Goal: Information Seeking & Learning: Understand process/instructions

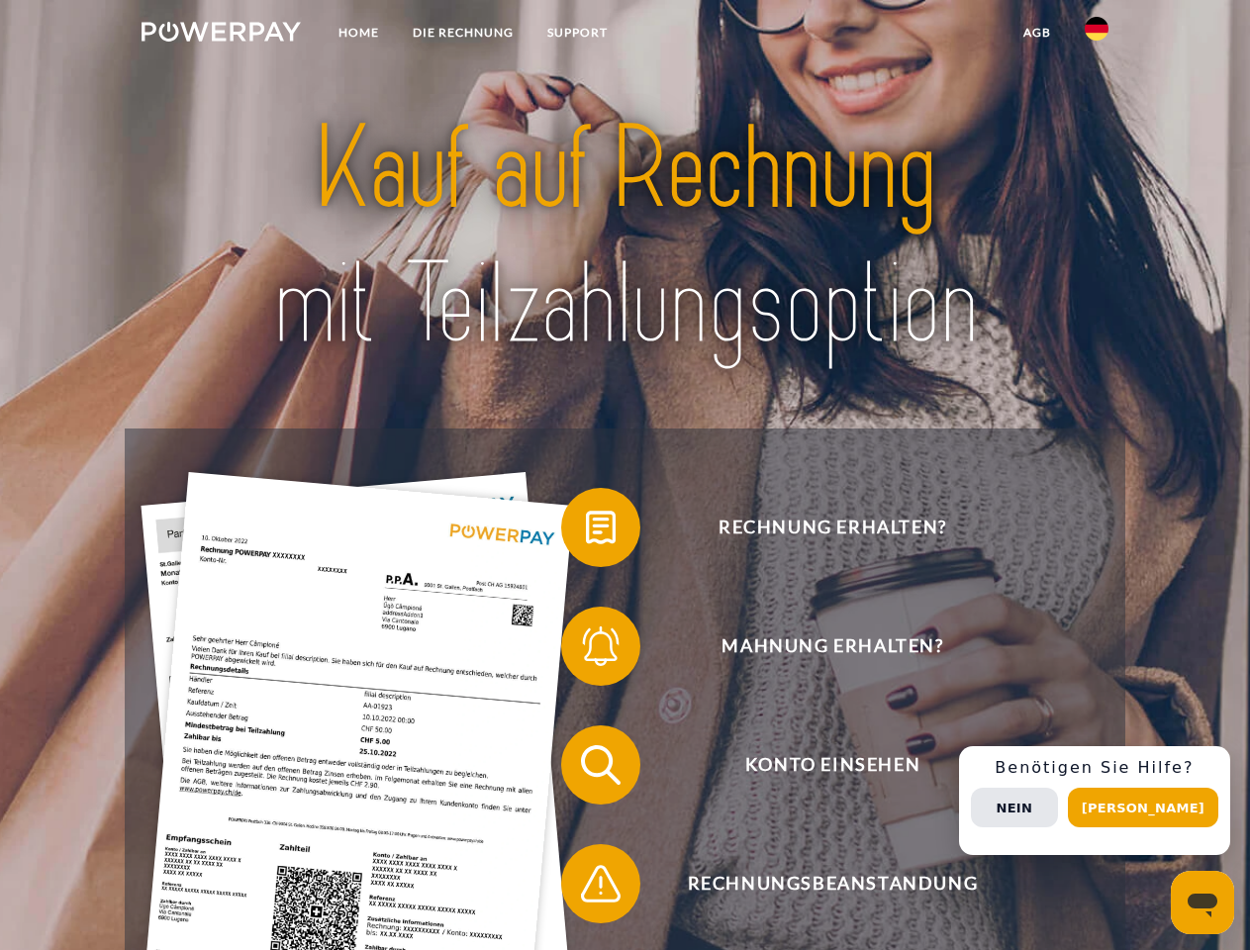
click at [221, 35] on img at bounding box center [221, 32] width 159 height 20
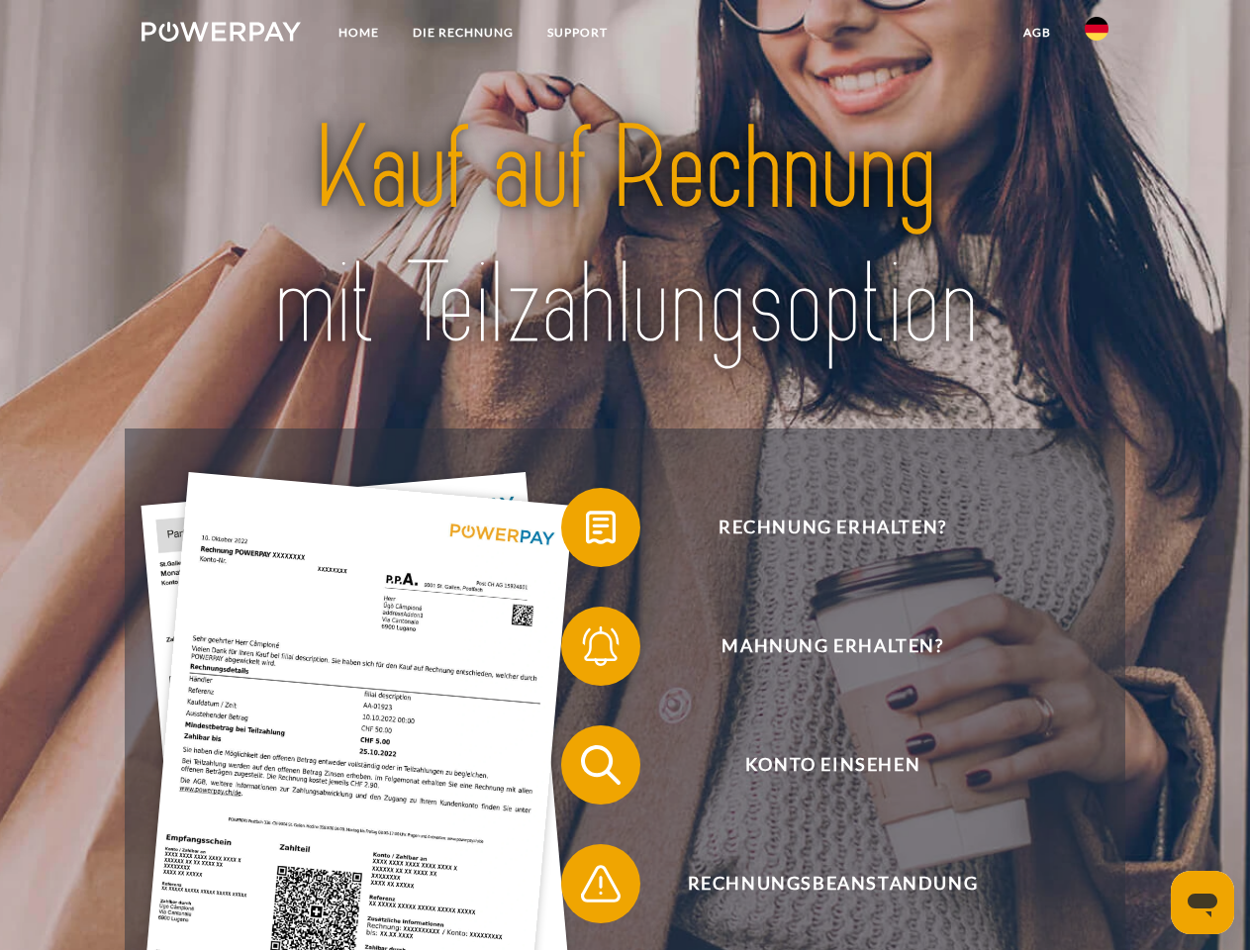
click at [1097, 35] on img at bounding box center [1097, 29] width 24 height 24
click at [1037, 33] on link "agb" at bounding box center [1037, 33] width 61 height 36
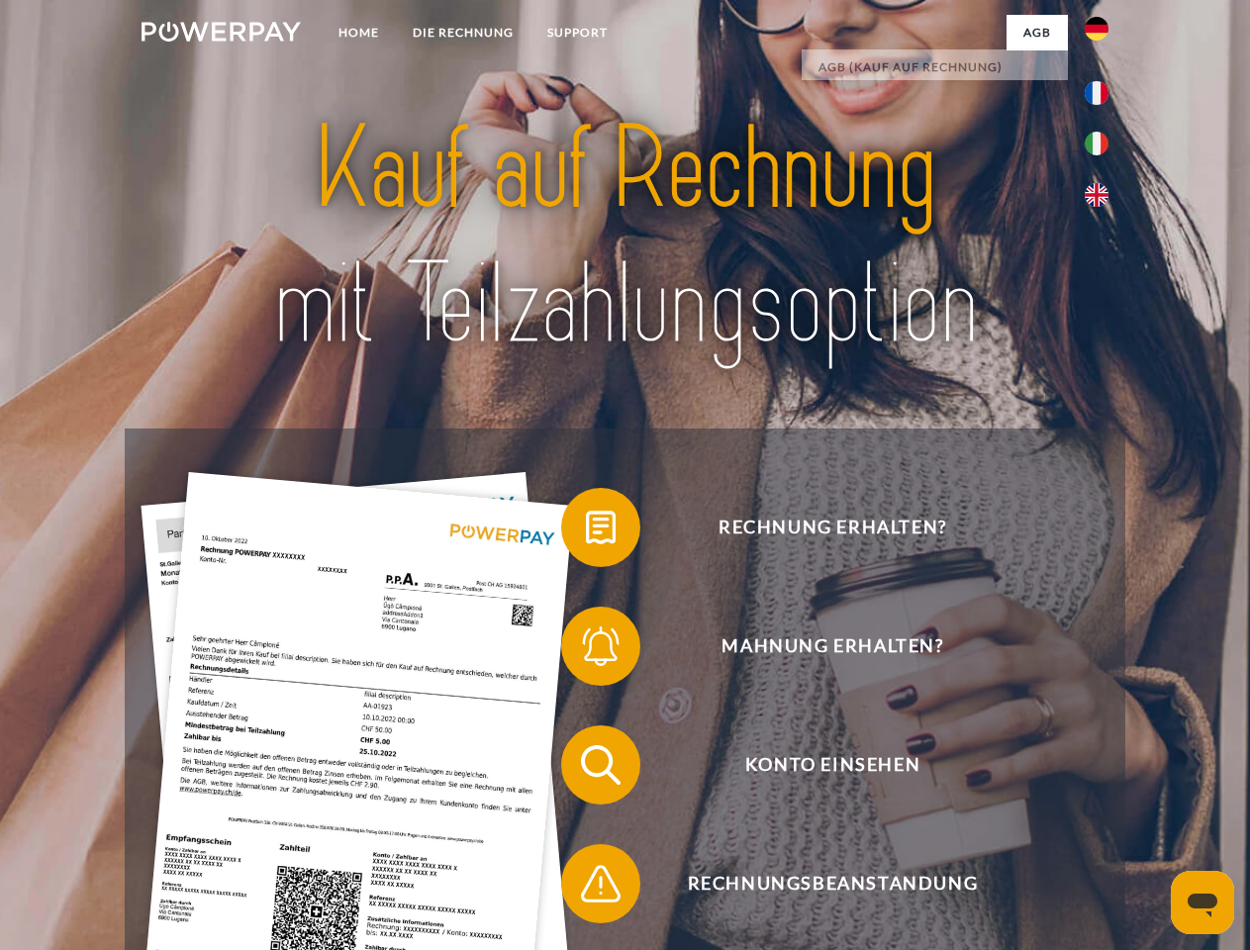
click at [586, 532] on span at bounding box center [571, 527] width 99 height 99
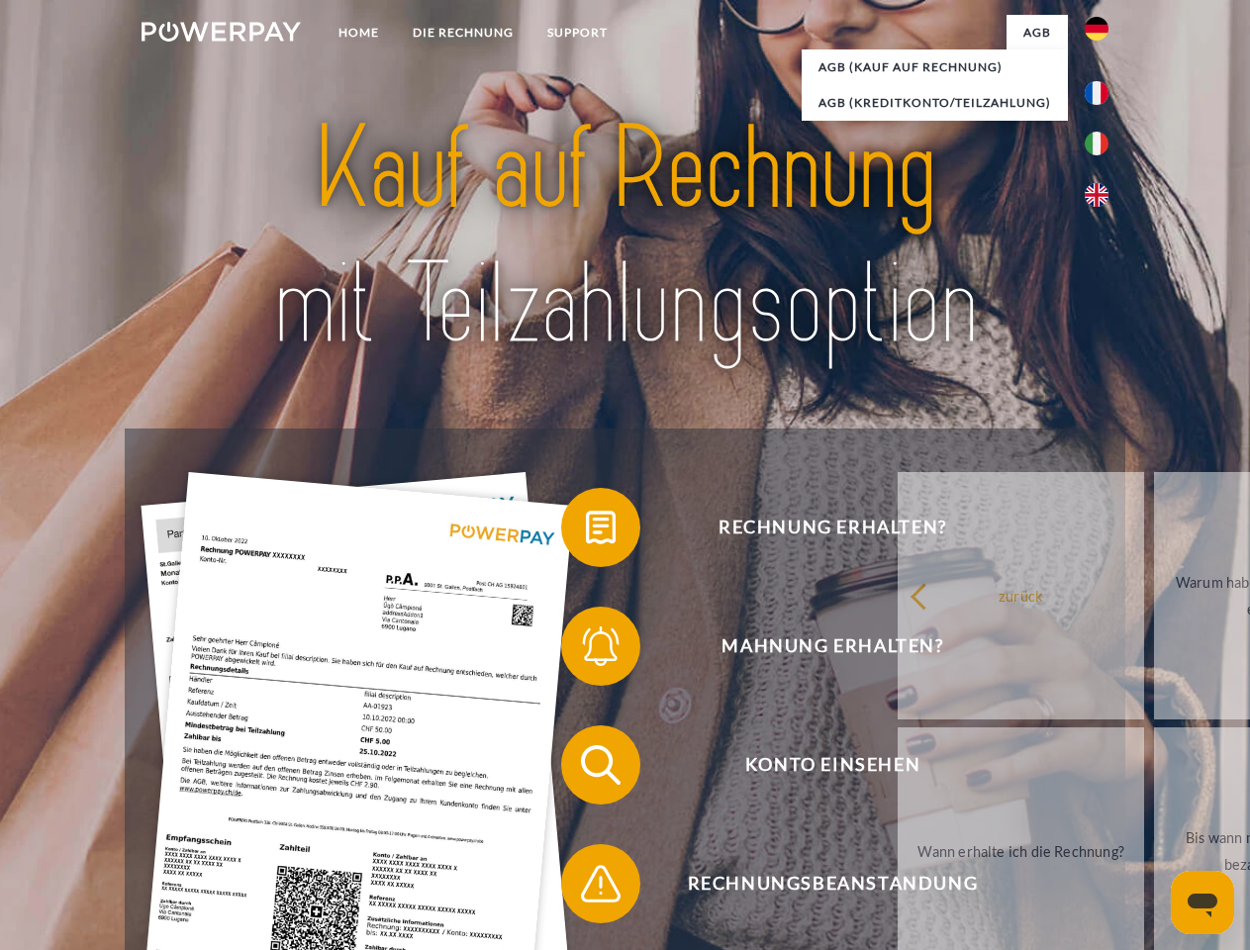
click at [586, 650] on span at bounding box center [571, 646] width 99 height 99
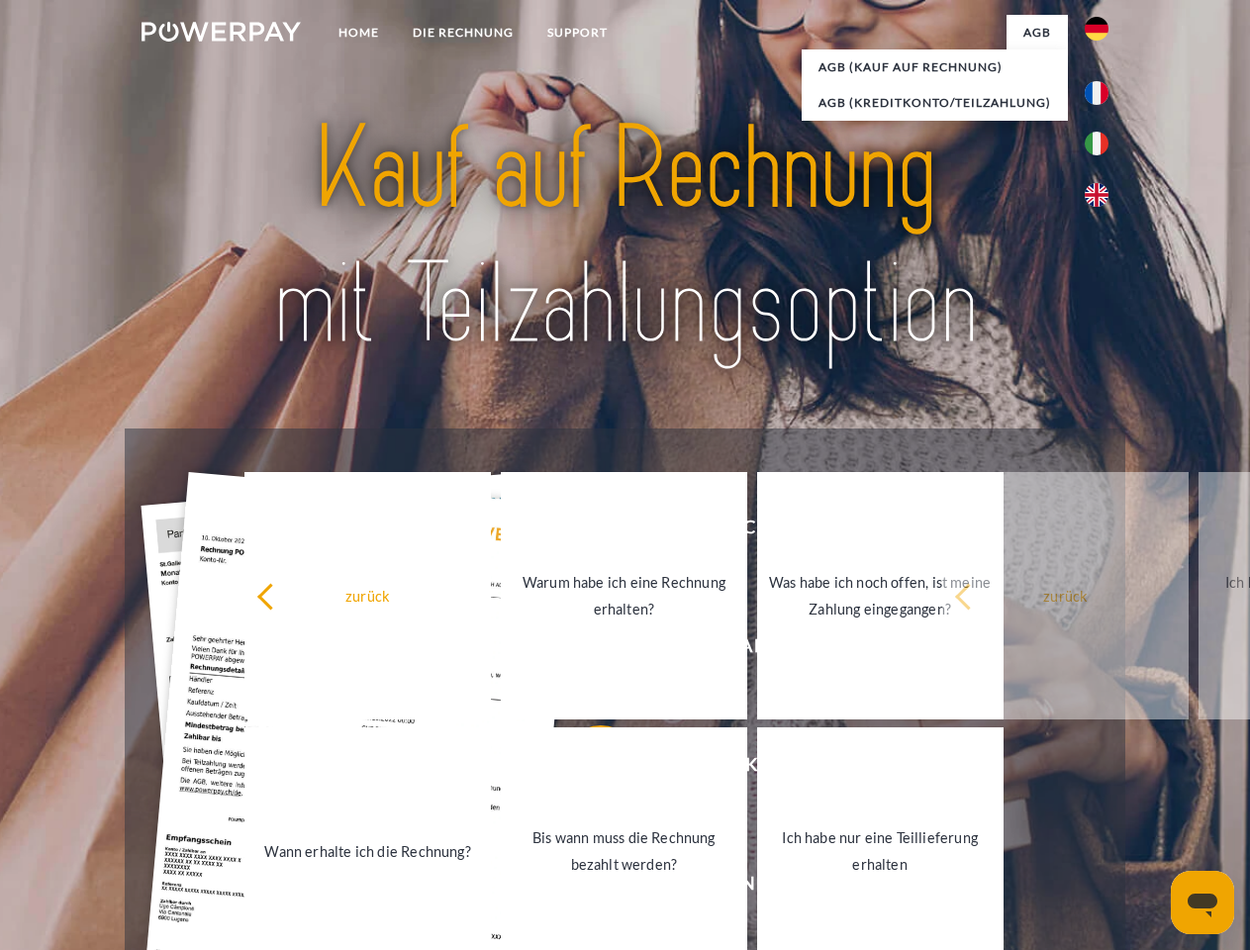
click at [586, 769] on link "Bis wann muss die Rechnung bezahlt werden?" at bounding box center [624, 851] width 247 height 247
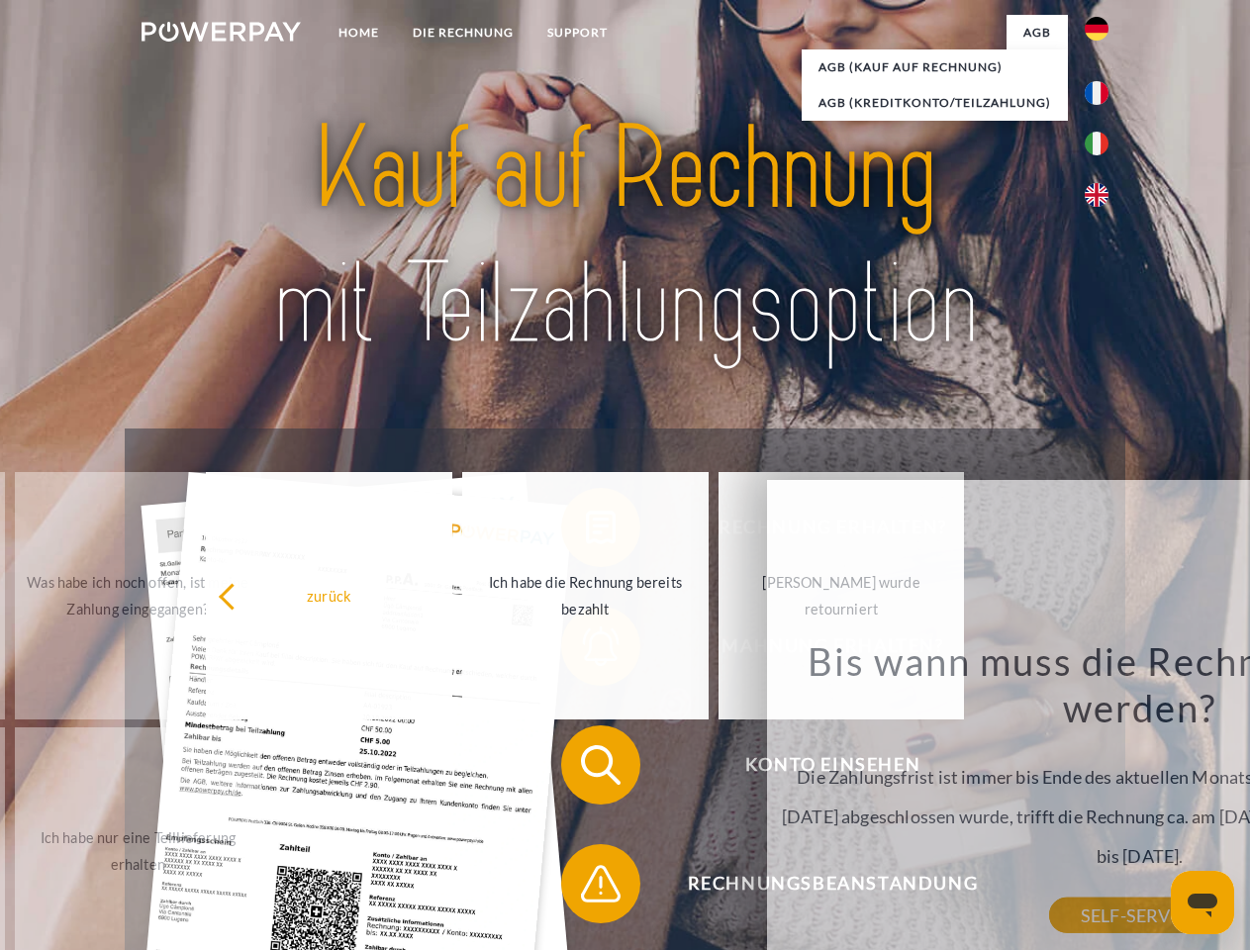
click at [586, 888] on span at bounding box center [571, 884] width 99 height 99
click at [1102, 801] on div "Rechnung erhalten? Mahnung erhalten? Konto einsehen" at bounding box center [625, 825] width 1000 height 792
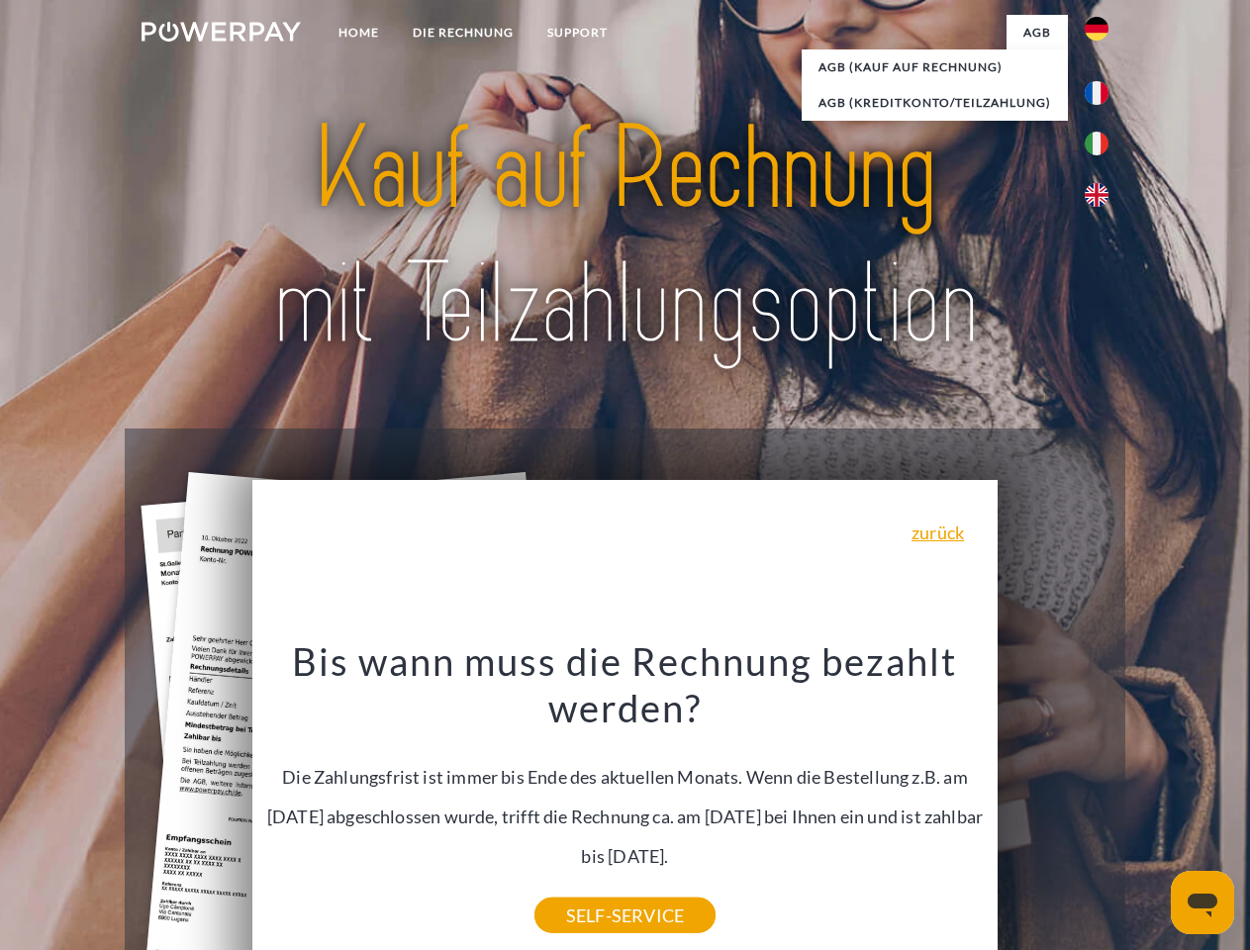
click at [1053, 805] on span "Konto einsehen" at bounding box center [832, 765] width 485 height 79
click at [1150, 808] on header "Home DIE RECHNUNG SUPPORT" at bounding box center [625, 683] width 1250 height 1367
